Goal: Information Seeking & Learning: Learn about a topic

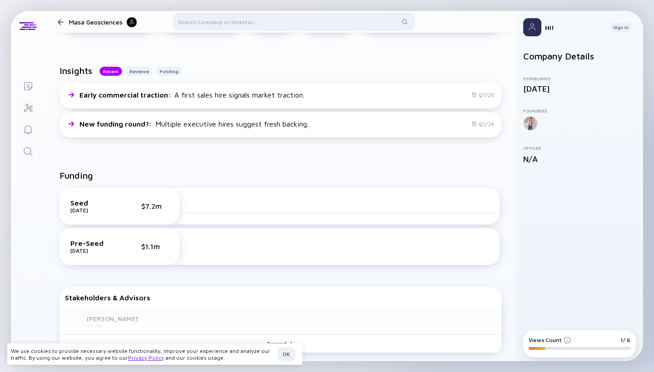
scroll to position [345, 0]
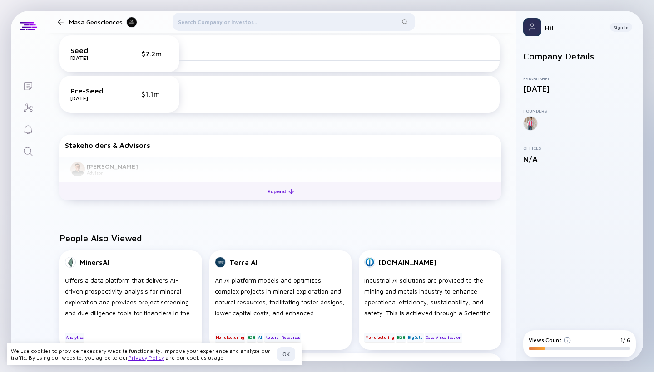
click at [286, 190] on div "Expand" at bounding box center [281, 191] width 38 height 14
click at [275, 193] on div "Collapse" at bounding box center [280, 191] width 40 height 14
click at [281, 190] on div "Expand" at bounding box center [281, 191] width 38 height 14
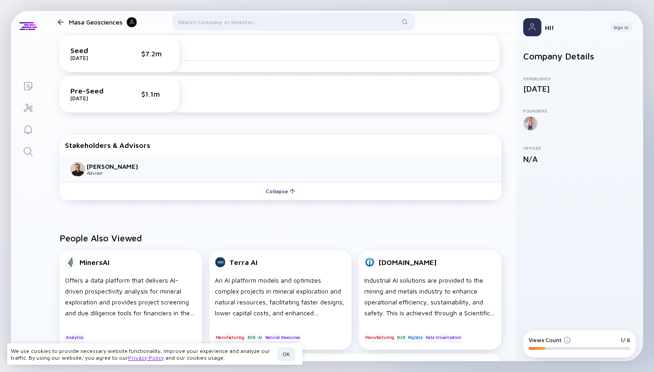
click at [264, 216] on div "Funding Seed [DATE] $7.2m Pre-Seed [DATE] $1.1m Stakeholders & Advisors [PERSON…" at bounding box center [280, 110] width 471 height 215
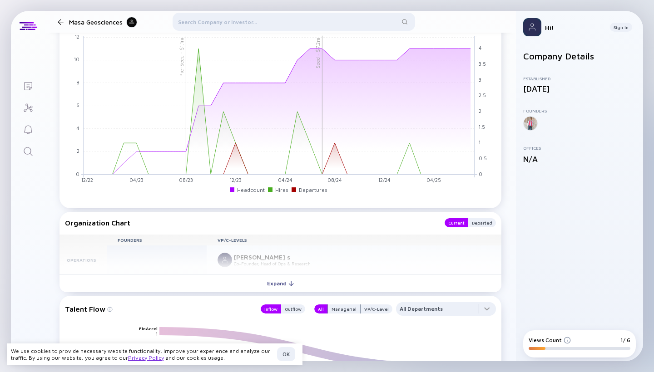
scroll to position [823, 0]
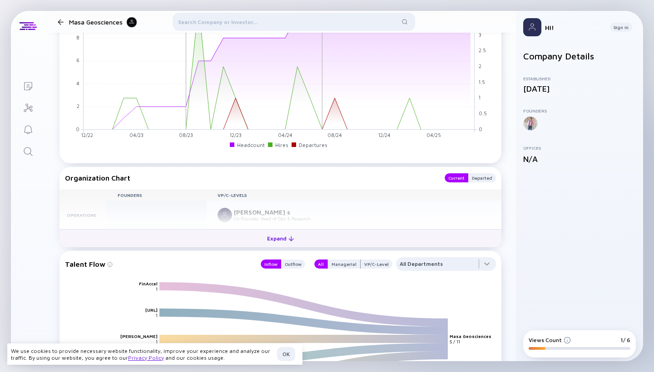
click at [279, 237] on div "Expand" at bounding box center [281, 239] width 38 height 14
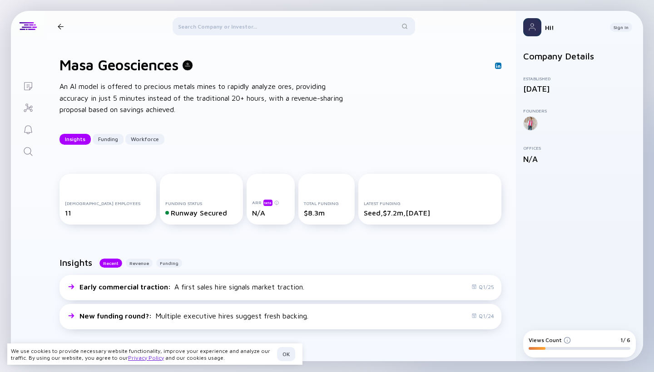
scroll to position [16, 0]
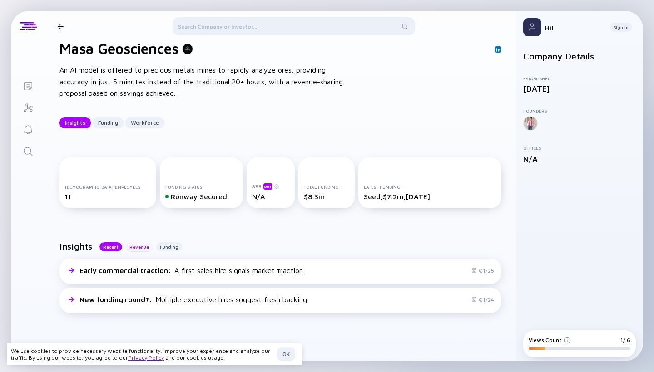
click at [136, 248] on div "Revenue" at bounding box center [139, 246] width 27 height 9
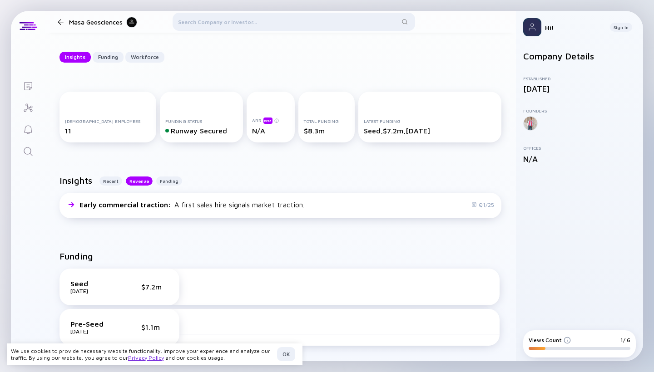
scroll to position [94, 0]
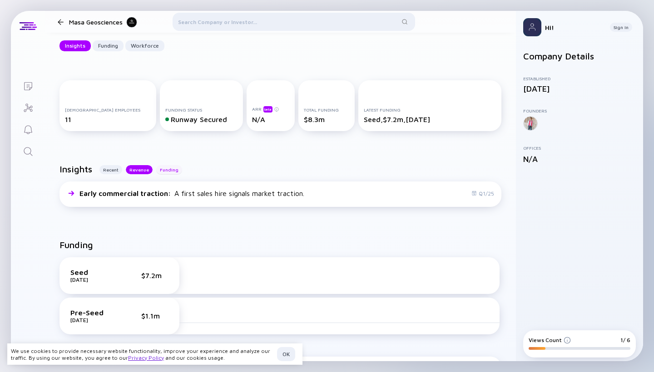
click at [158, 169] on div "Funding" at bounding box center [169, 169] width 26 height 9
click at [138, 174] on div "Insights Recent Revenue Funding" at bounding box center [280, 173] width 442 height 18
click at [138, 169] on div "Revenue" at bounding box center [139, 169] width 27 height 9
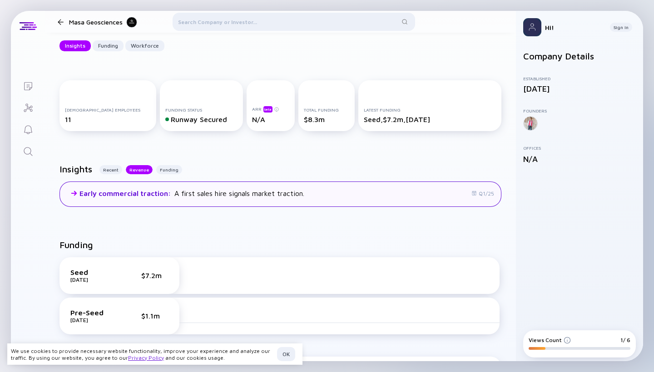
click at [99, 190] on span "Early commercial traction :" at bounding box center [125, 193] width 93 height 8
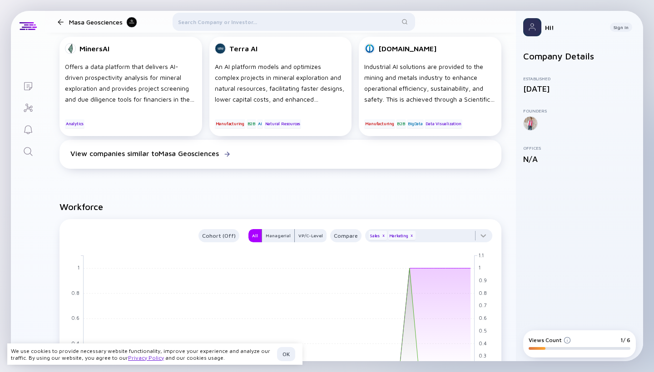
scroll to position [396, 0]
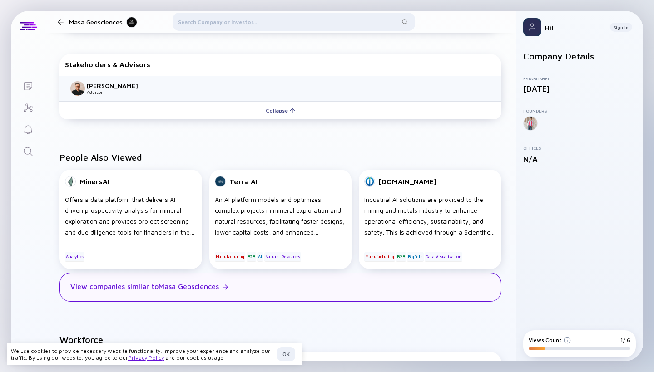
click at [327, 300] on div "View companies similar to Masa Geosciences" at bounding box center [280, 287] width 442 height 29
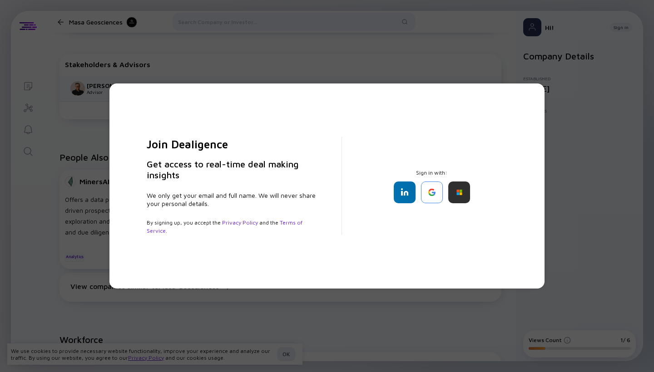
click at [310, 73] on div "Join Dealigence Get access to real-time deal making insights We only get your e…" at bounding box center [327, 186] width 654 height 372
click at [316, 54] on div "Join Dealigence Get access to real-time deal making insights We only get your e…" at bounding box center [327, 186] width 654 height 372
click at [535, 89] on div "Join Dealigence Get access to real-time deal making insights We only get your e…" at bounding box center [326, 186] width 435 height 205
click at [522, 68] on div "Join Dealigence Get access to real-time deal making insights We only get your e…" at bounding box center [327, 186] width 654 height 372
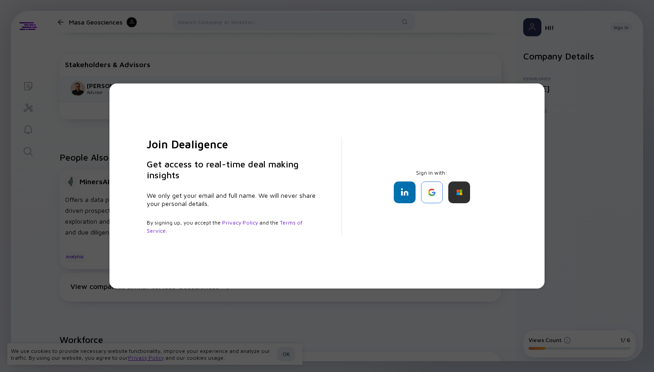
click at [179, 48] on div "Join Dealigence Get access to real-time deal making insights We only get your e…" at bounding box center [327, 186] width 654 height 372
